Goal: Task Accomplishment & Management: Manage account settings

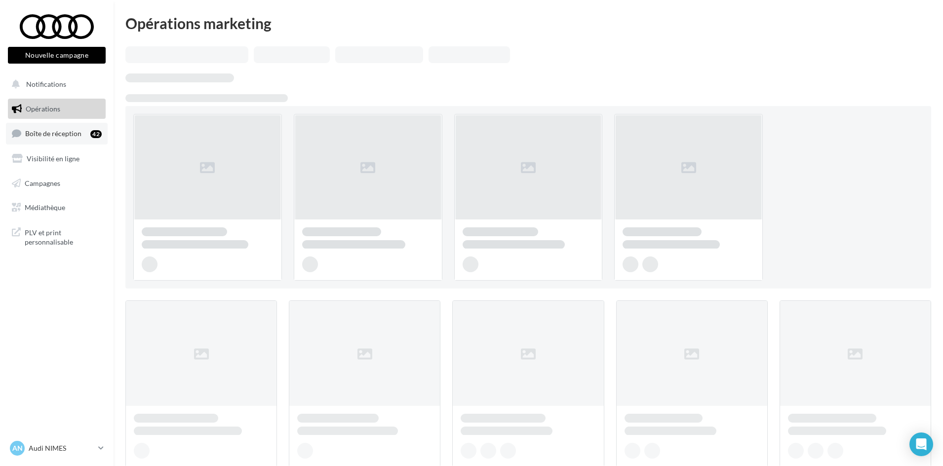
click at [66, 140] on link "Boîte de réception 42" at bounding box center [57, 133] width 102 height 21
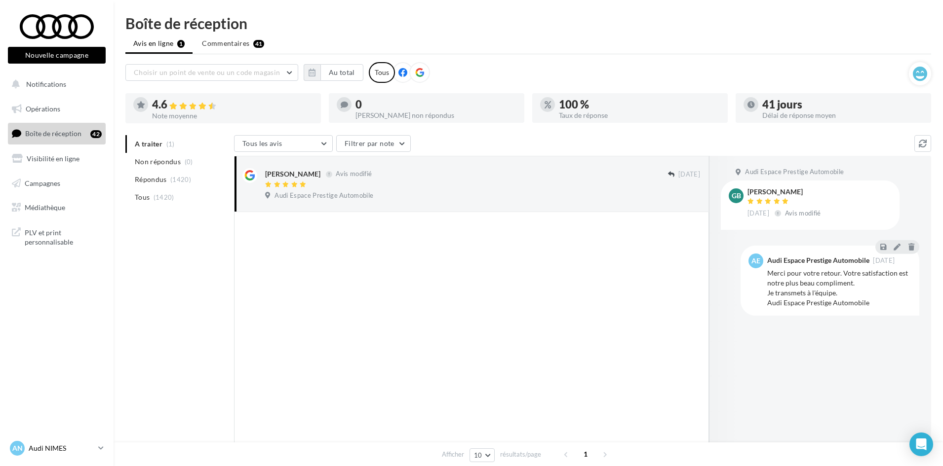
click at [36, 451] on p "Audi NIMES" at bounding box center [62, 449] width 66 height 10
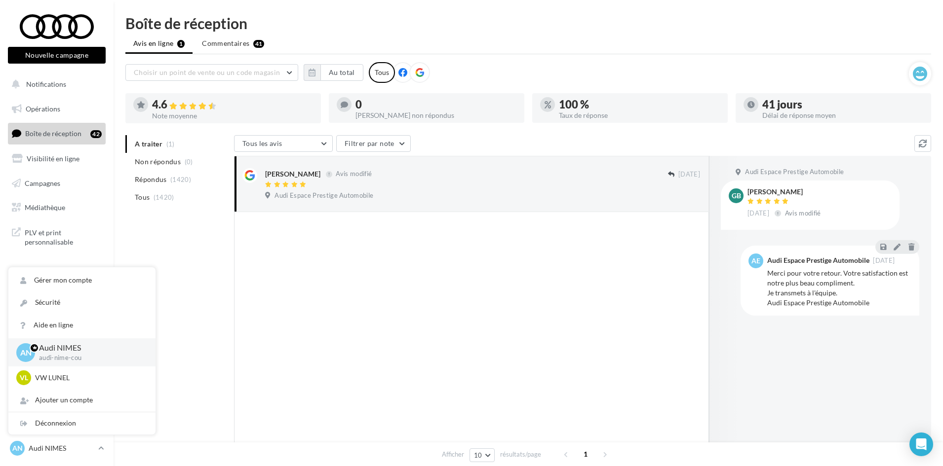
click at [239, 415] on div at bounding box center [471, 342] width 475 height 261
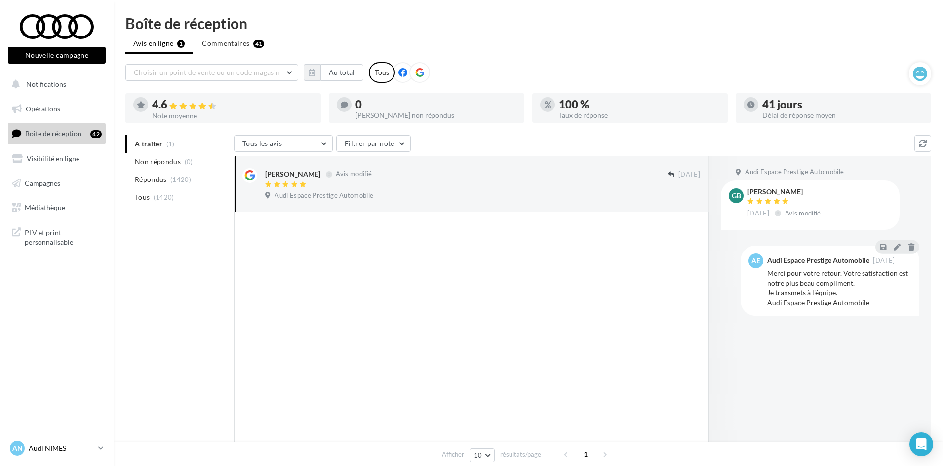
click at [66, 444] on p "Audi NIMES" at bounding box center [62, 449] width 66 height 10
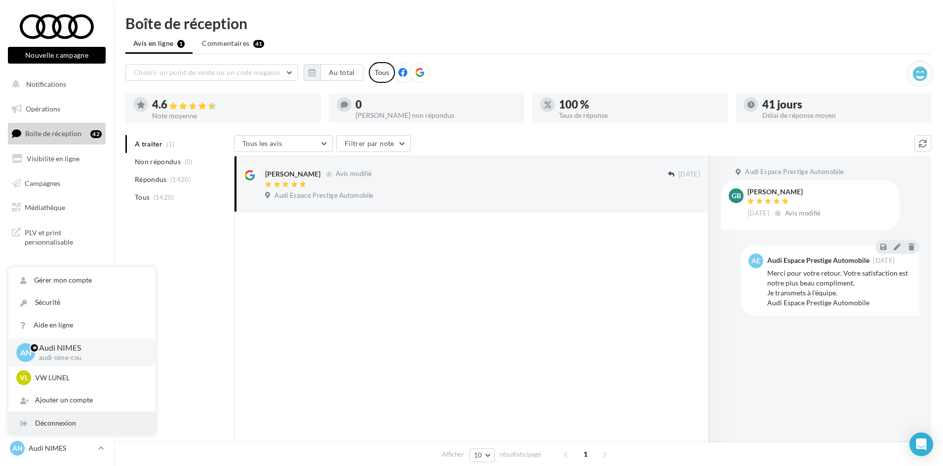
click at [50, 424] on div "Déconnexion" at bounding box center [81, 424] width 147 height 22
